Goal: Information Seeking & Learning: Learn about a topic

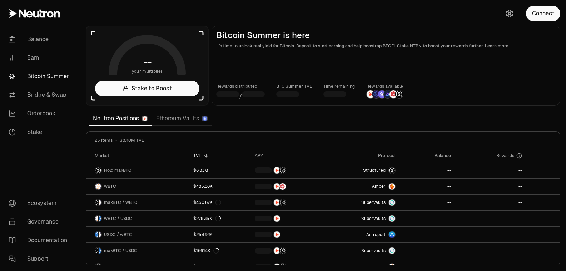
click at [250, 123] on section "-- your multiplier Stake to Boost Bitcoin Summer is here It's time to unlock re…" at bounding box center [323, 135] width 486 height 271
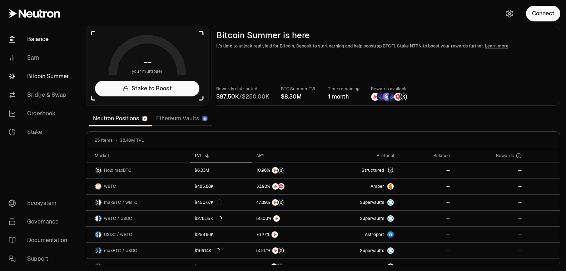
click at [42, 41] on link "Balance" at bounding box center [40, 39] width 74 height 19
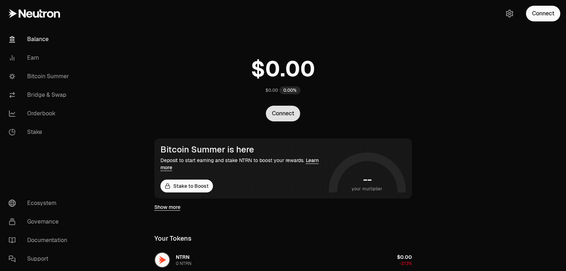
click at [285, 112] on button "Connect" at bounding box center [283, 114] width 34 height 16
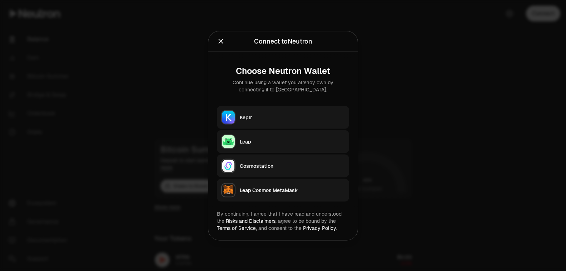
click at [220, 42] on icon "Close" at bounding box center [221, 41] width 5 height 5
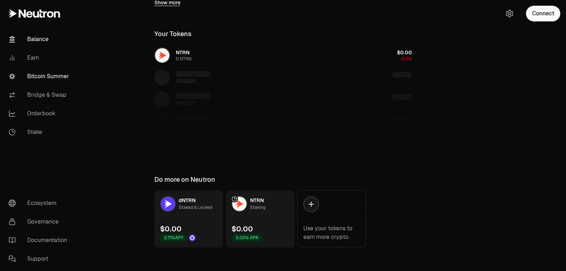
scroll to position [204, 0]
click at [42, 59] on link "Earn" at bounding box center [40, 58] width 74 height 19
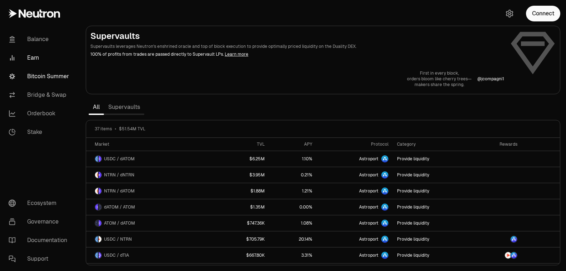
click at [39, 77] on link "Bitcoin Summer" at bounding box center [40, 76] width 74 height 19
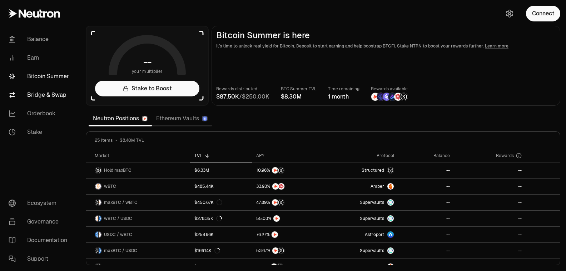
click at [54, 96] on link "Bridge & Swap" at bounding box center [40, 95] width 74 height 19
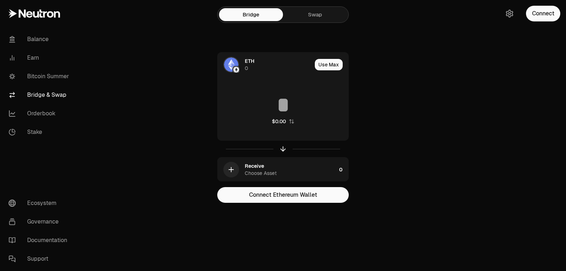
drag, startPoint x: 168, startPoint y: 107, endPoint x: 143, endPoint y: 125, distance: 30.4
click at [144, 125] on main "Bridge Swap ETH 0 Use Max $0.00 Receive Choose Asset 0 Connect Ethereum Wallet" at bounding box center [323, 115] width 486 height 231
click at [143, 125] on main "Bridge Swap ETH 0 Use Max $0.00 Receive Choose Asset 0 Connect Ethereum Wallet" at bounding box center [323, 115] width 486 height 231
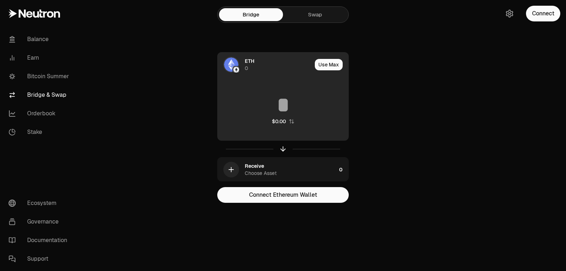
drag, startPoint x: 278, startPoint y: 90, endPoint x: 275, endPoint y: 100, distance: 10.2
click at [275, 100] on div "$0.00" at bounding box center [282, 109] width 131 height 63
click at [279, 102] on input at bounding box center [282, 104] width 131 height 21
click at [277, 102] on input at bounding box center [282, 104] width 131 height 21
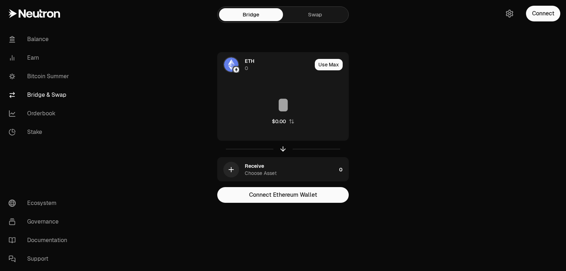
click at [45, 117] on link "Orderbook" at bounding box center [40, 113] width 74 height 19
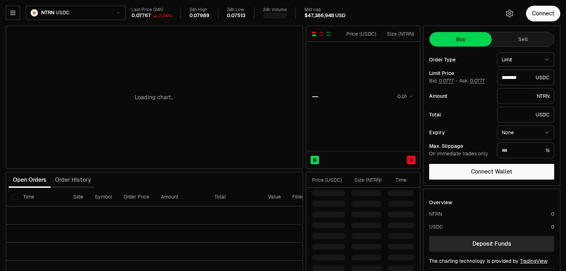
click at [110, 12] on html "Balance Earn Bitcoin Summer Bridge & Swap Orderbook Stake Ecosystem Governance …" at bounding box center [283, 149] width 566 height 298
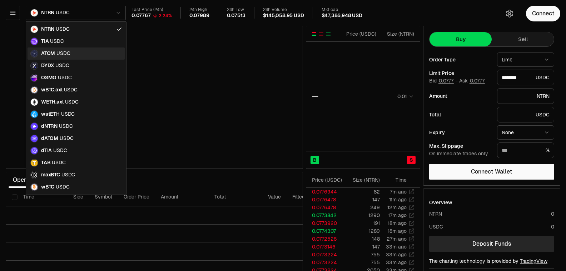
type input "********"
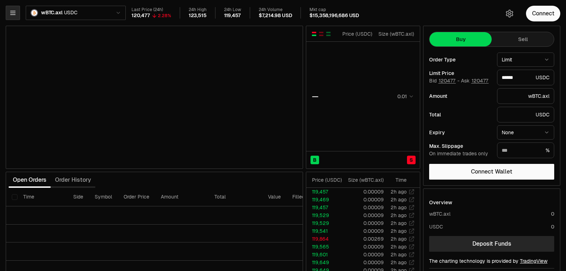
click at [12, 14] on icon "button" at bounding box center [12, 13] width 5 height 4
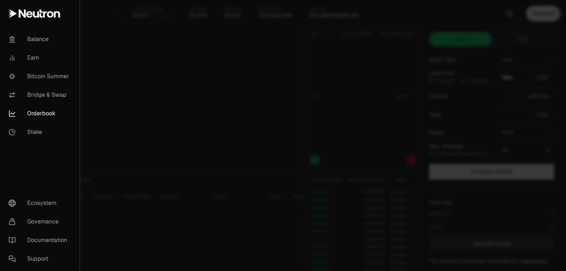
type input "******"
click at [6, 6] on button "button" at bounding box center [13, 13] width 14 height 14
click at [342, 122] on div at bounding box center [283, 135] width 566 height 271
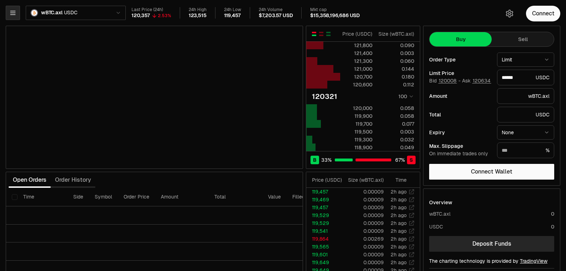
click at [14, 18] on button "button" at bounding box center [13, 13] width 14 height 14
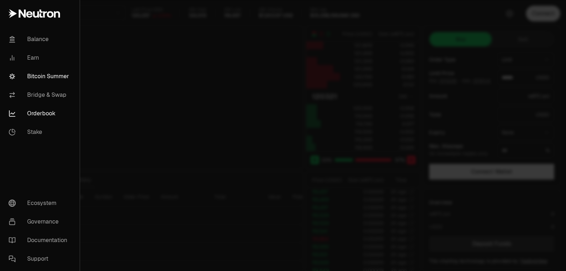
click at [58, 77] on link "Bitcoin Summer" at bounding box center [40, 76] width 74 height 19
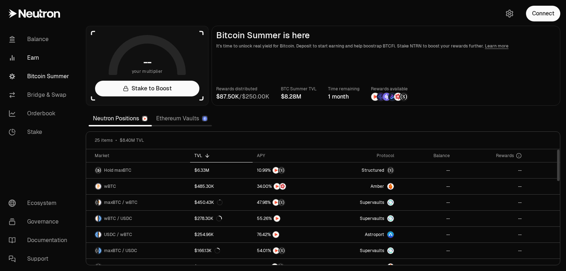
click at [35, 59] on link "Earn" at bounding box center [40, 58] width 74 height 19
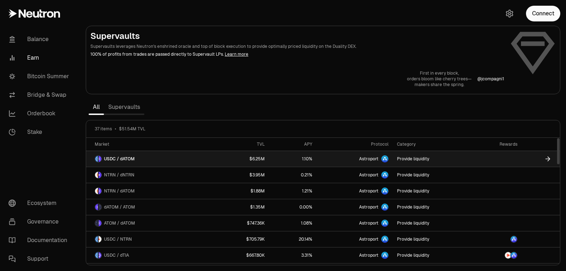
click at [176, 161] on link "USDC / dATOM" at bounding box center [150, 159] width 129 height 16
